Goal: Transaction & Acquisition: Purchase product/service

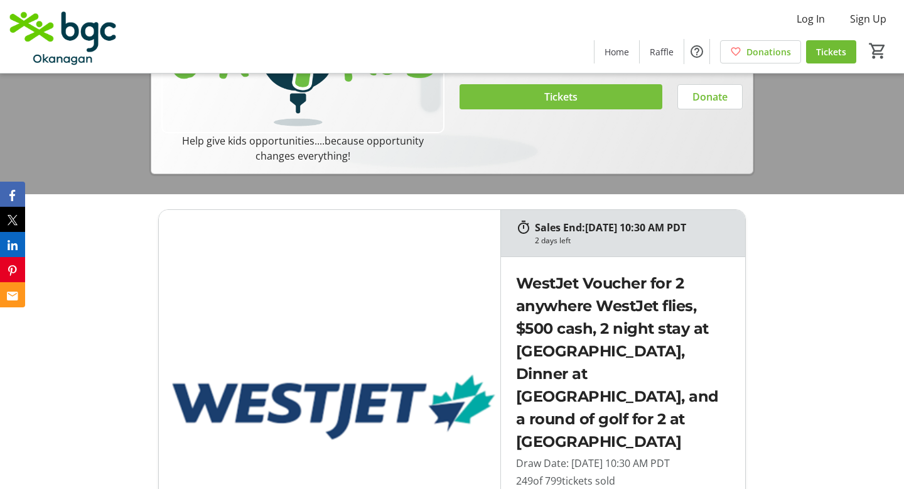
scroll to position [509, 0]
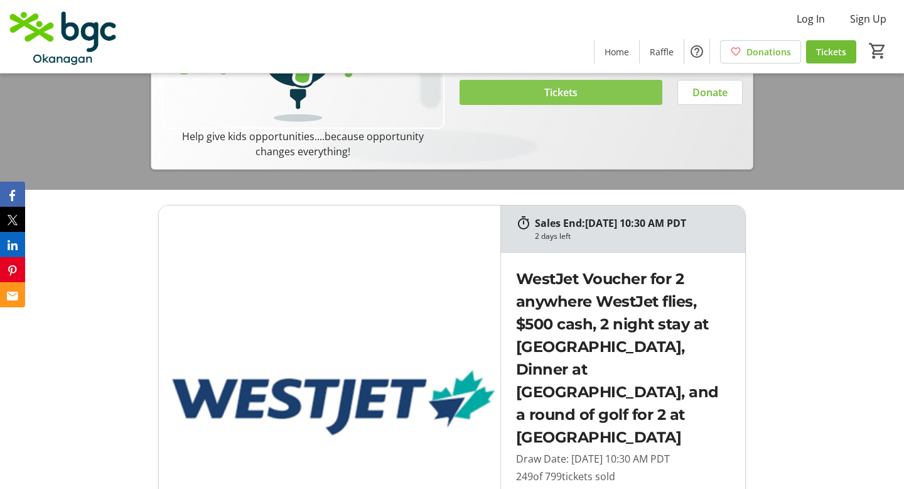
click at [545, 100] on span "Tickets" at bounding box center [561, 92] width 33 height 15
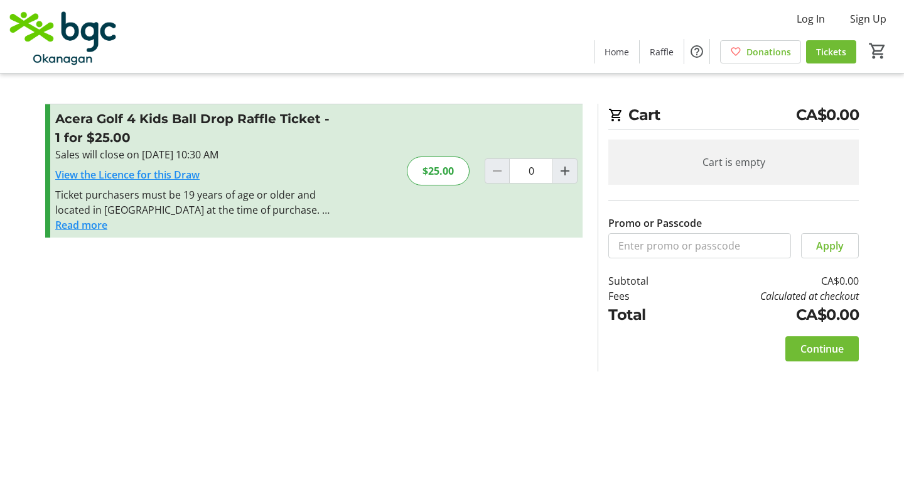
click at [158, 174] on link "View the Licence for this Draw" at bounding box center [127, 175] width 144 height 14
click at [575, 172] on span "Increment by one" at bounding box center [565, 171] width 24 height 24
type input "2"
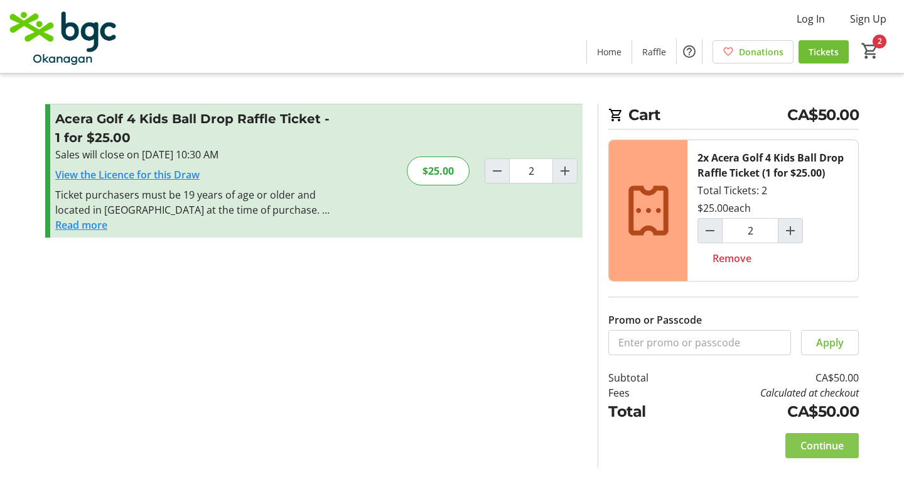
click at [826, 449] on span "Continue" at bounding box center [822, 445] width 43 height 15
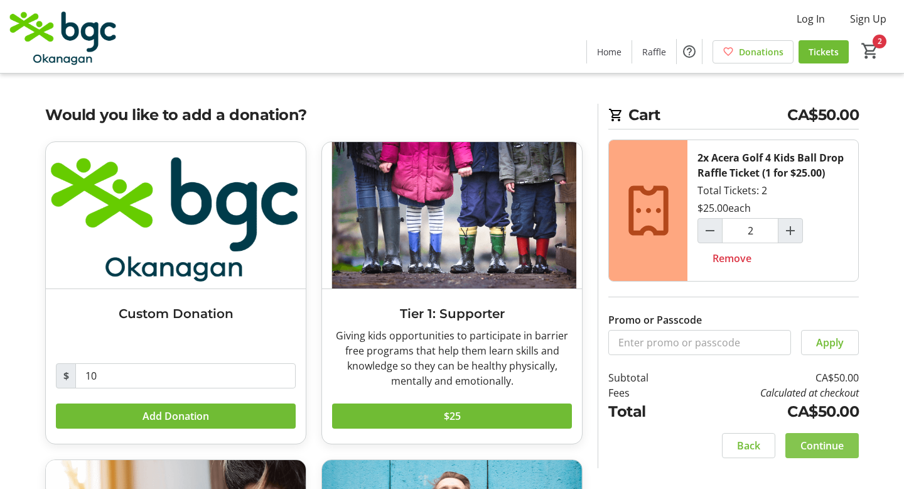
click at [826, 449] on span "Continue" at bounding box center [822, 445] width 43 height 15
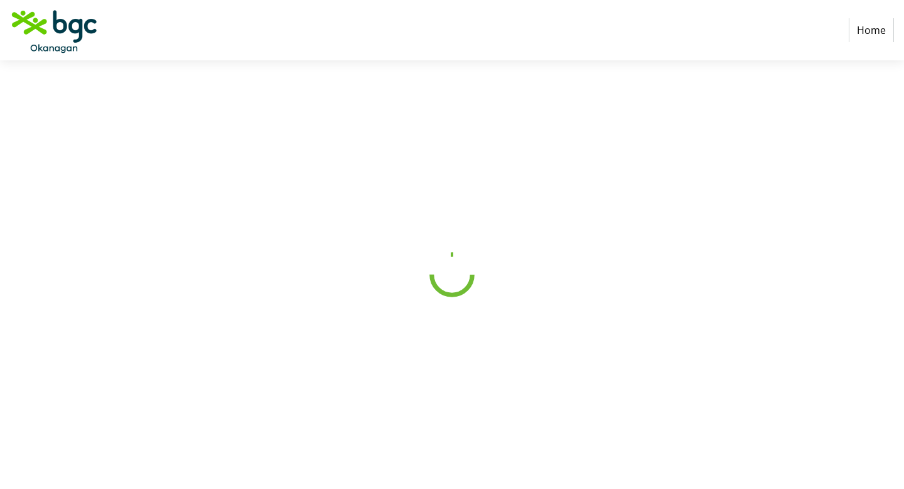
select select "CA"
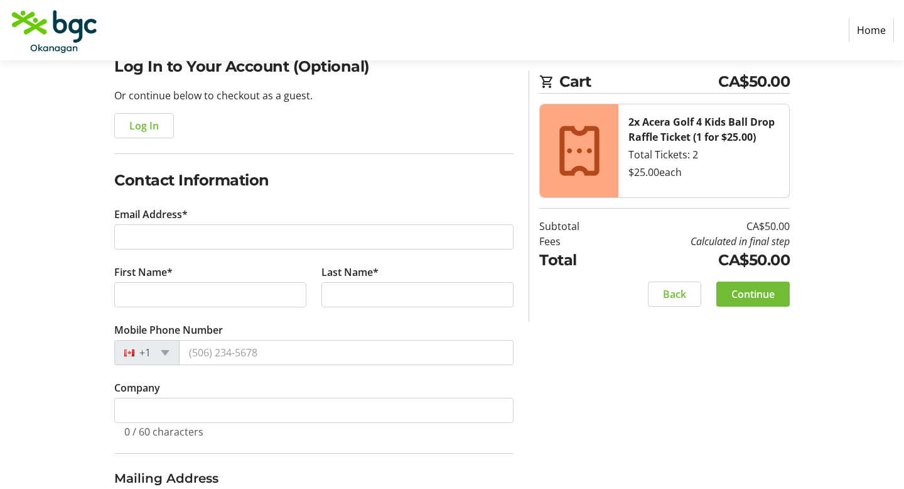
scroll to position [112, 0]
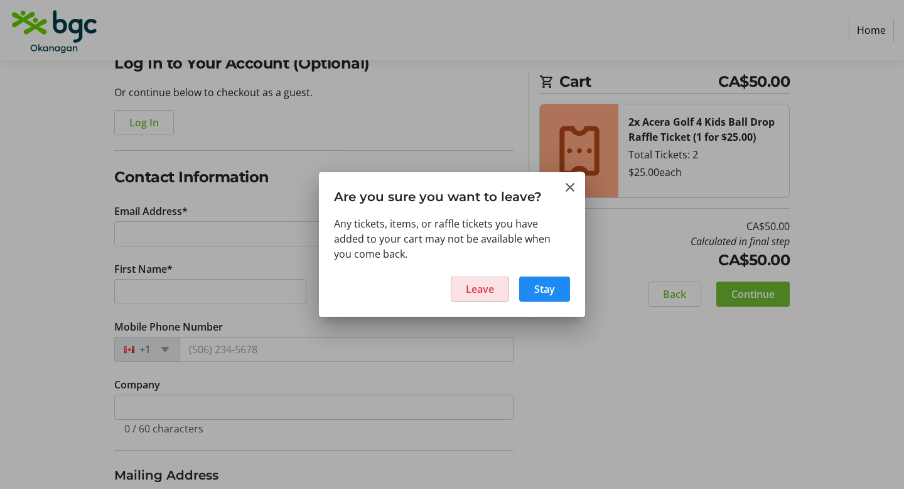
click at [480, 286] on span "Leave" at bounding box center [480, 288] width 28 height 15
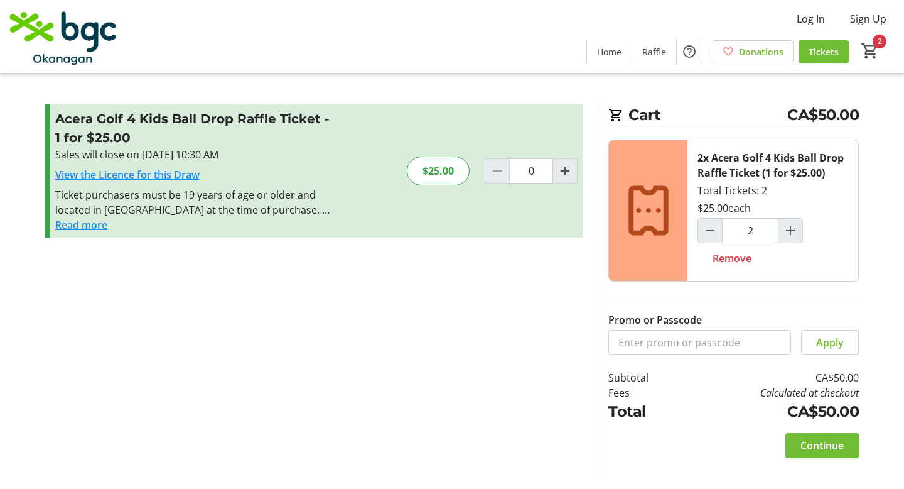
type input "2"
click at [82, 225] on button "Read more" at bounding box center [81, 224] width 52 height 15
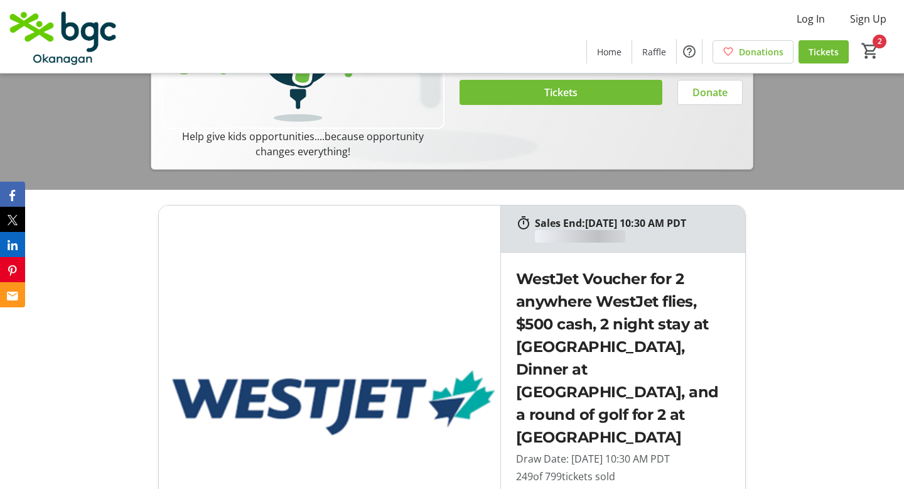
type input "2"
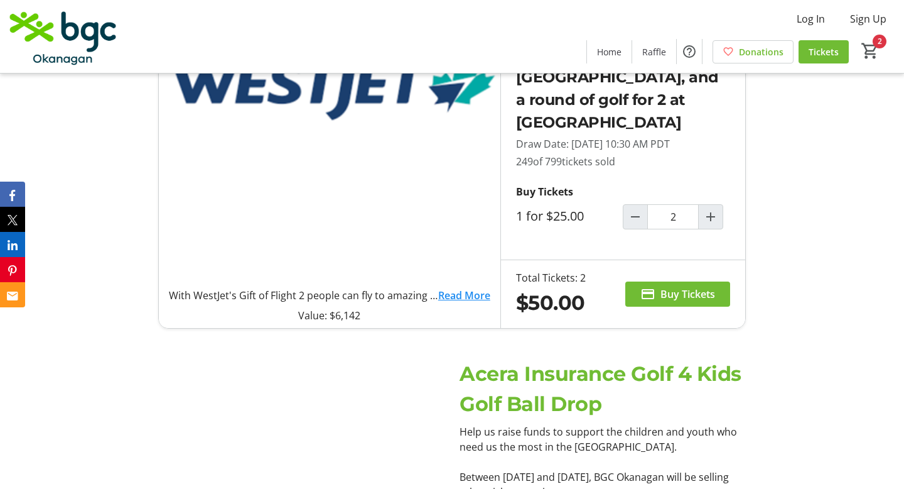
scroll to position [891, 0]
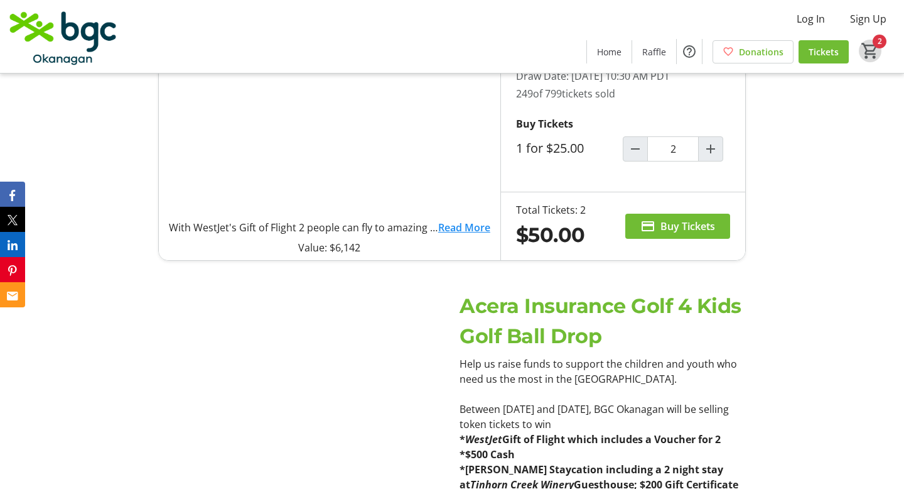
click at [867, 48] on mat-icon "2" at bounding box center [870, 50] width 19 height 19
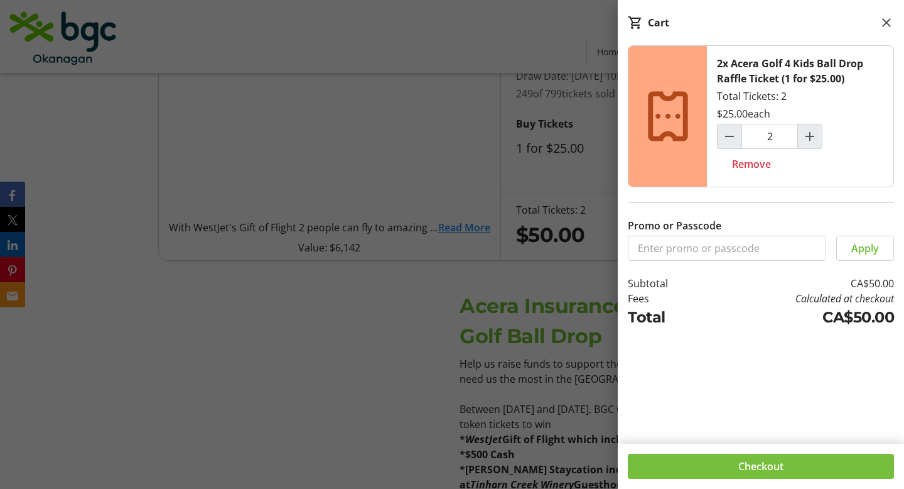
click at [744, 465] on span "Checkout" at bounding box center [761, 465] width 45 height 15
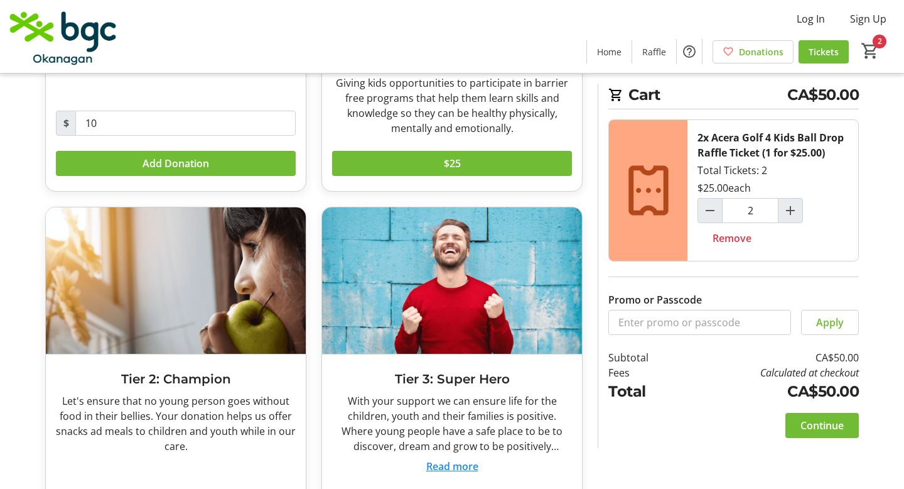
scroll to position [308, 0]
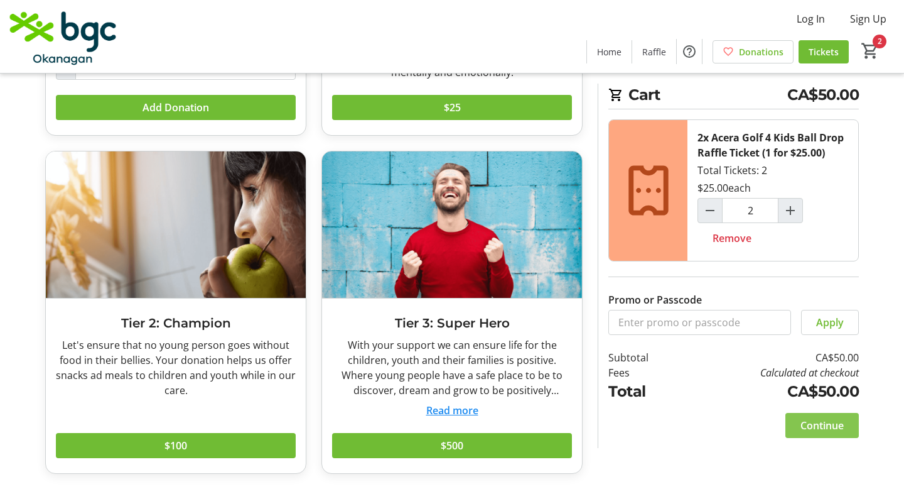
click at [826, 424] on span "Continue" at bounding box center [822, 425] width 43 height 15
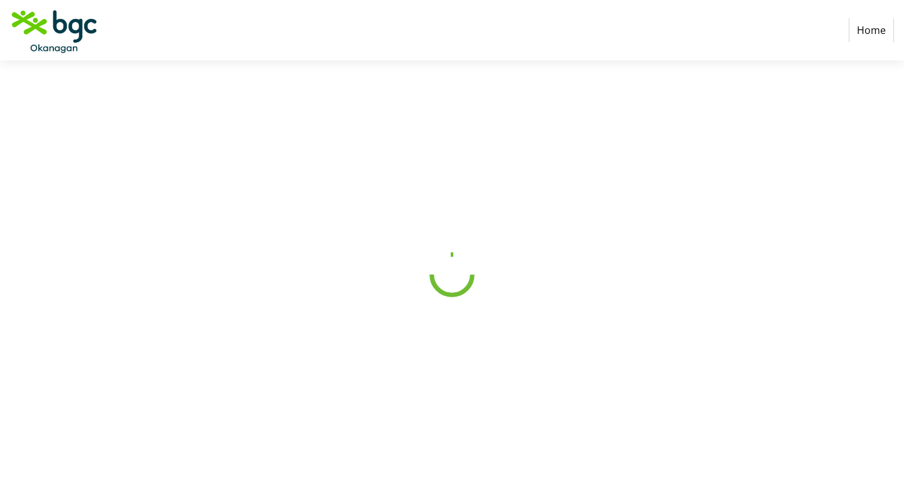
select select "CA"
